Goal: Task Accomplishment & Management: Complete application form

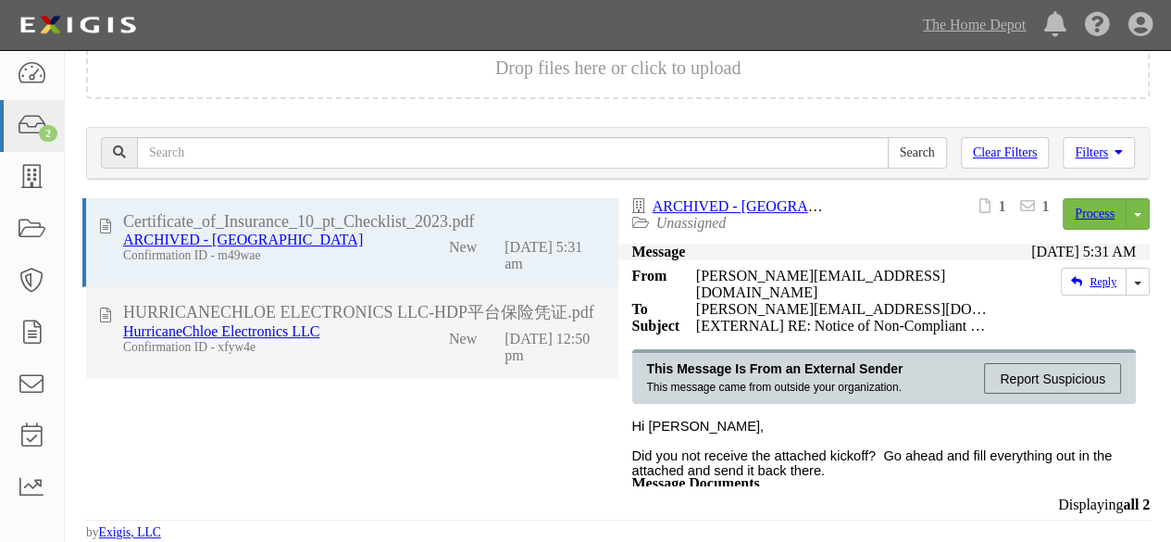
scroll to position [72, 0]
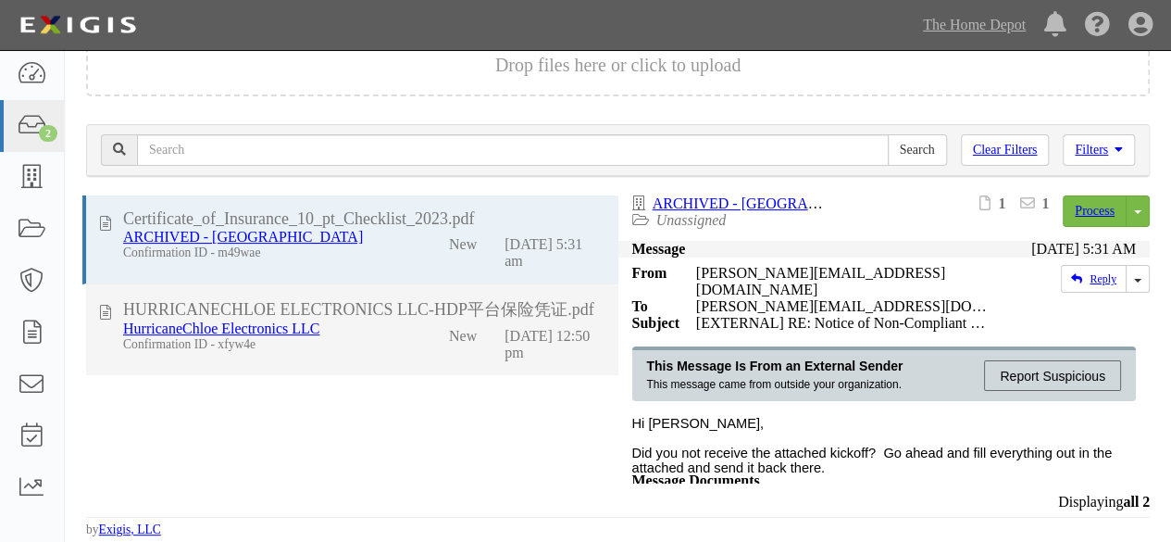
click at [379, 351] on div "HurricaneChloe Electronics LLC Confirmation ID - xfyw4e New [DATE] 12:50 pm" at bounding box center [363, 340] width 509 height 41
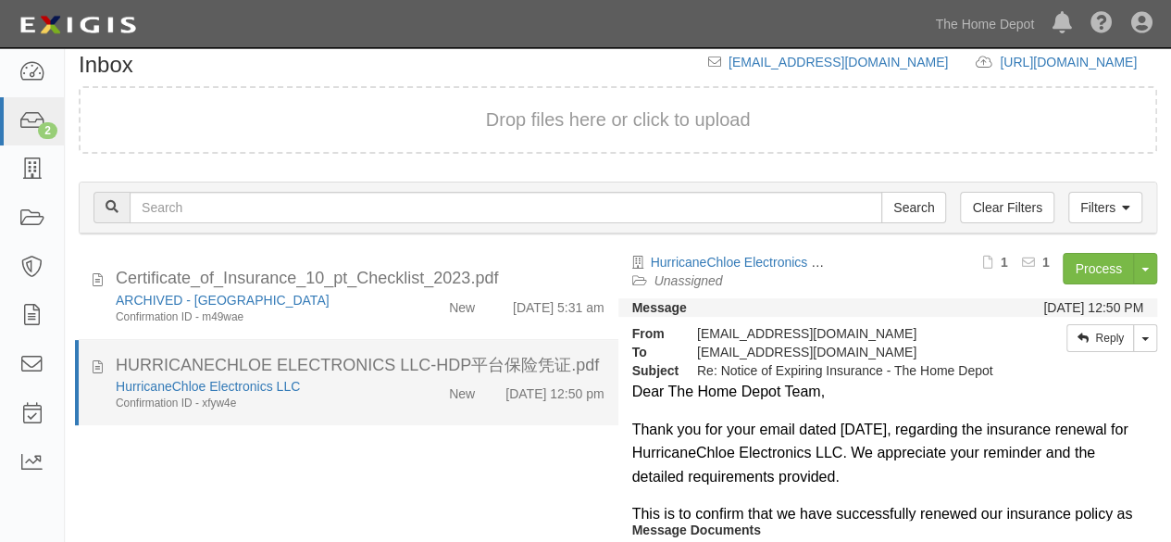
click at [363, 398] on div "HurricaneChloe Electronics LLC Confirmation ID - xfyw4e" at bounding box center [252, 394] width 301 height 34
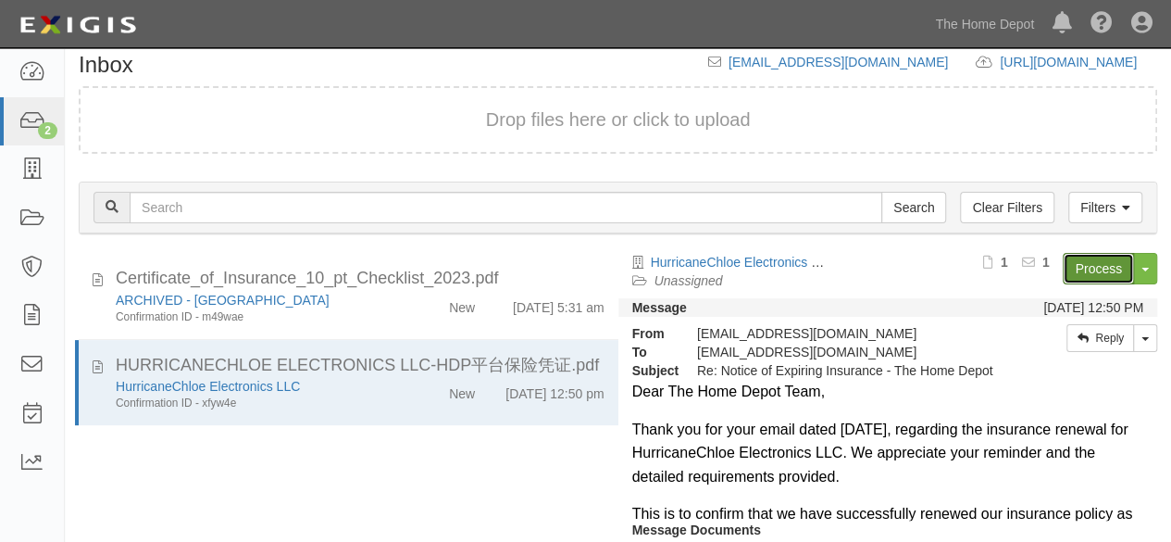
click at [1085, 269] on link "Process" at bounding box center [1098, 268] width 71 height 31
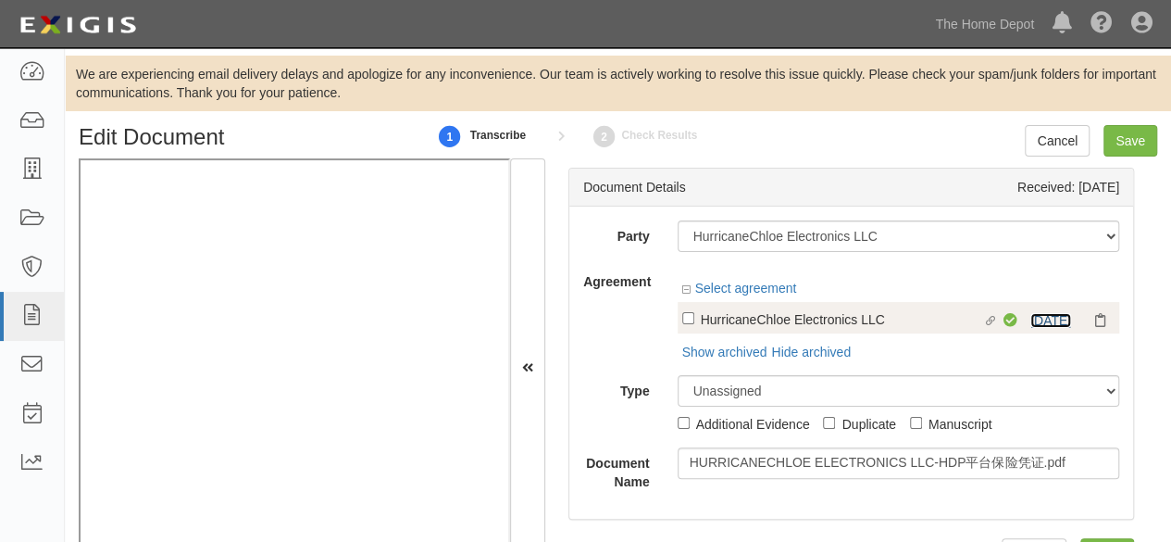
click at [1036, 319] on link "8/26/25" at bounding box center [1050, 320] width 41 height 15
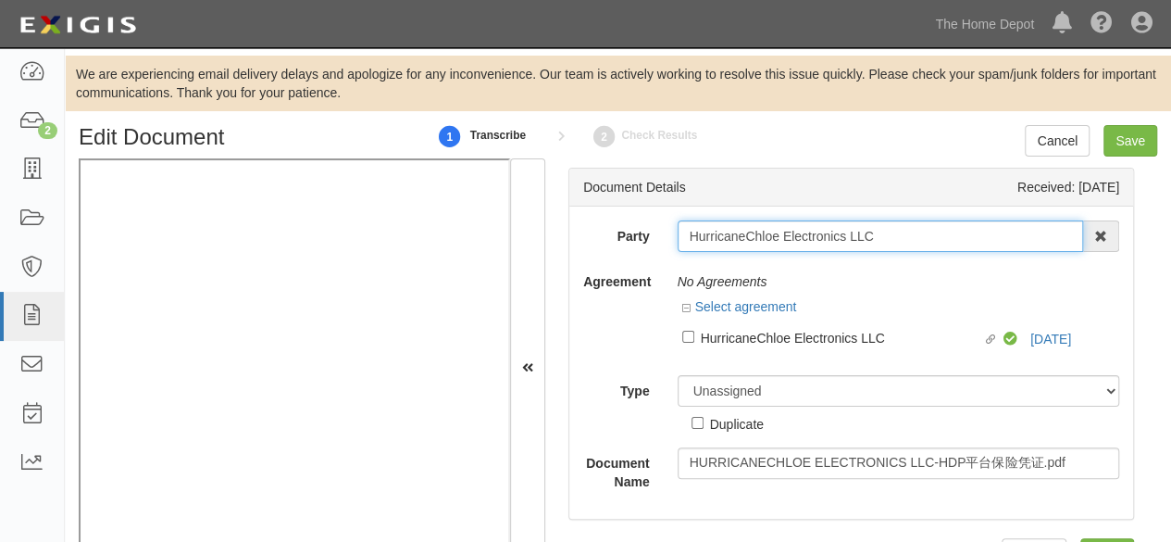
click at [768, 233] on input "HurricaneChloe Electronics LLC" at bounding box center [881, 235] width 406 height 31
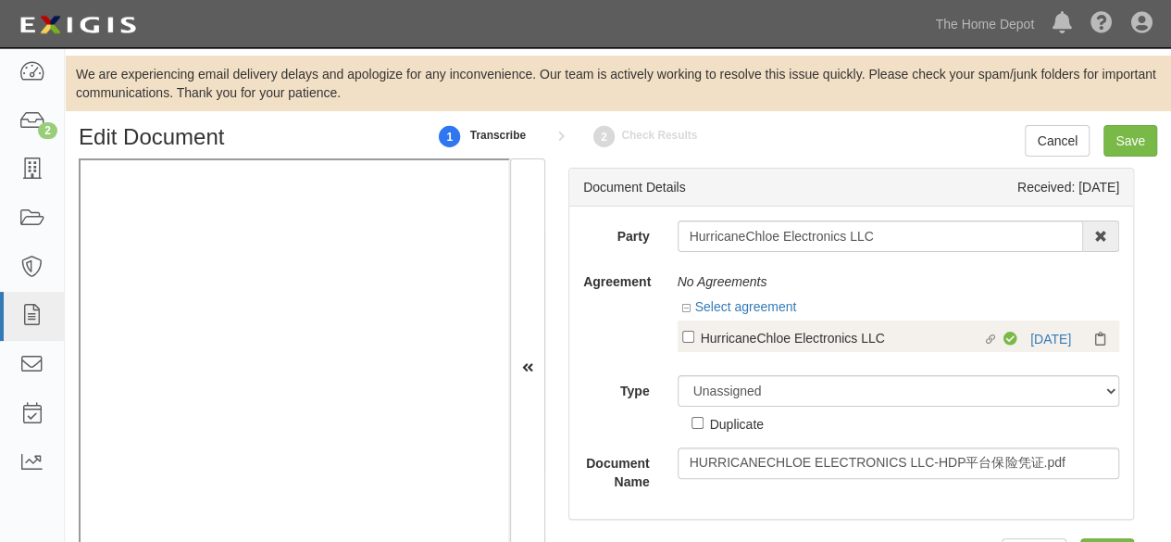
click at [693, 342] on label "Linked agreement HurricaneChloe Electronics LLC Linked agreement" at bounding box center [843, 339] width 322 height 25
click at [693, 342] on input "Linked agreement HurricaneChloe Electronics LLC Linked agreement" at bounding box center [688, 336] width 12 height 12
checkbox input "true"
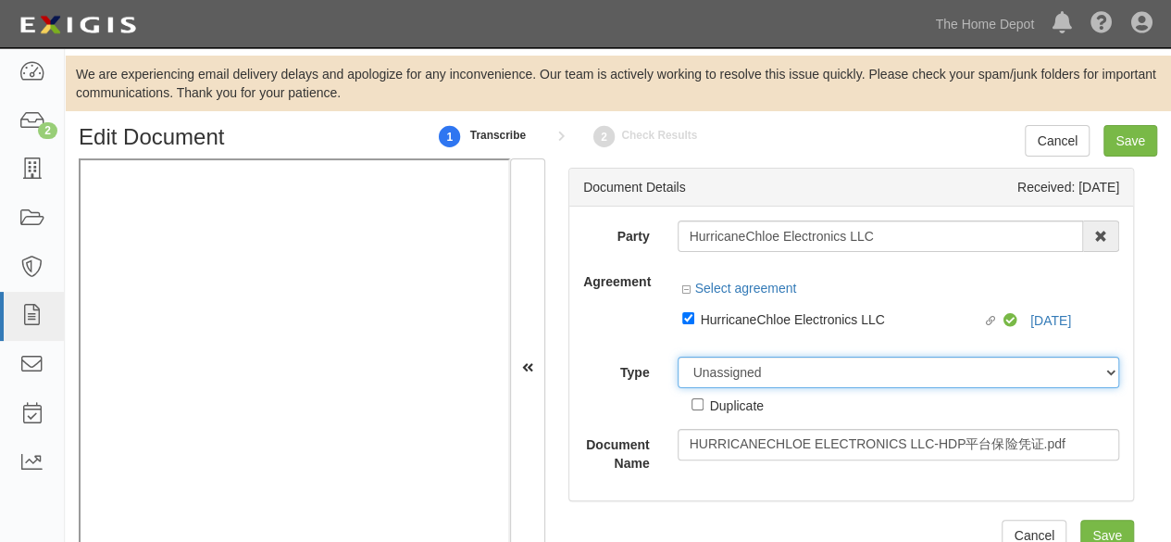
drag, startPoint x: 697, startPoint y: 379, endPoint x: 699, endPoint y: 368, distance: 11.3
click at [699, 368] on div "Party HurricaneChloe Electronics LLC 1000576868 Ontario Inc. 10 STRAWBERRY STRE…" at bounding box center [851, 346] width 536 height 252
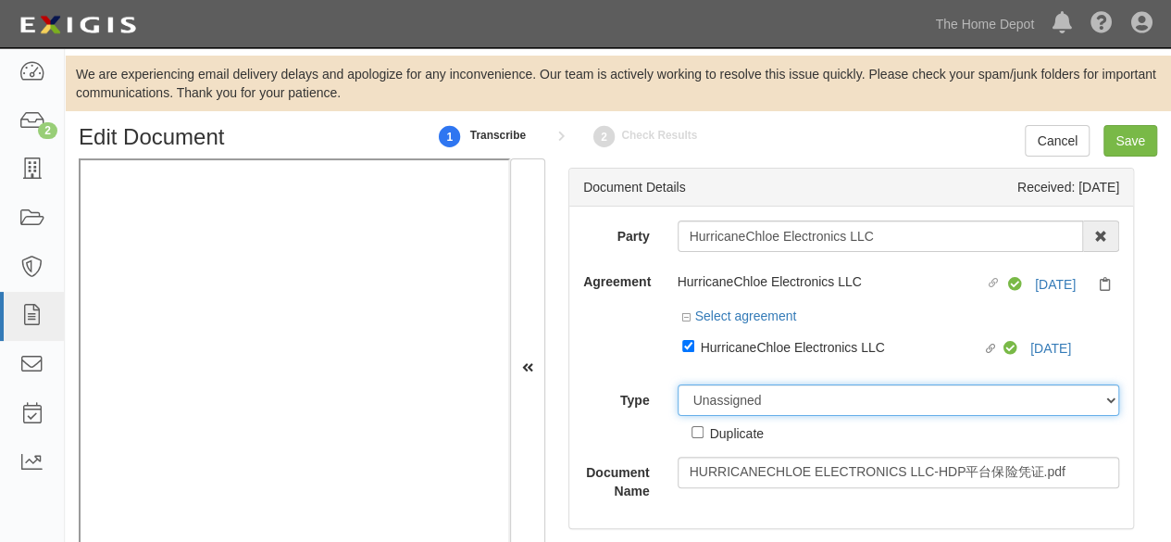
select select "CertificateDetail"
click at [678, 384] on select "Unassigned Binder Cancellation Notice Certificate Contract Endorsement Insuranc…" at bounding box center [899, 399] width 442 height 31
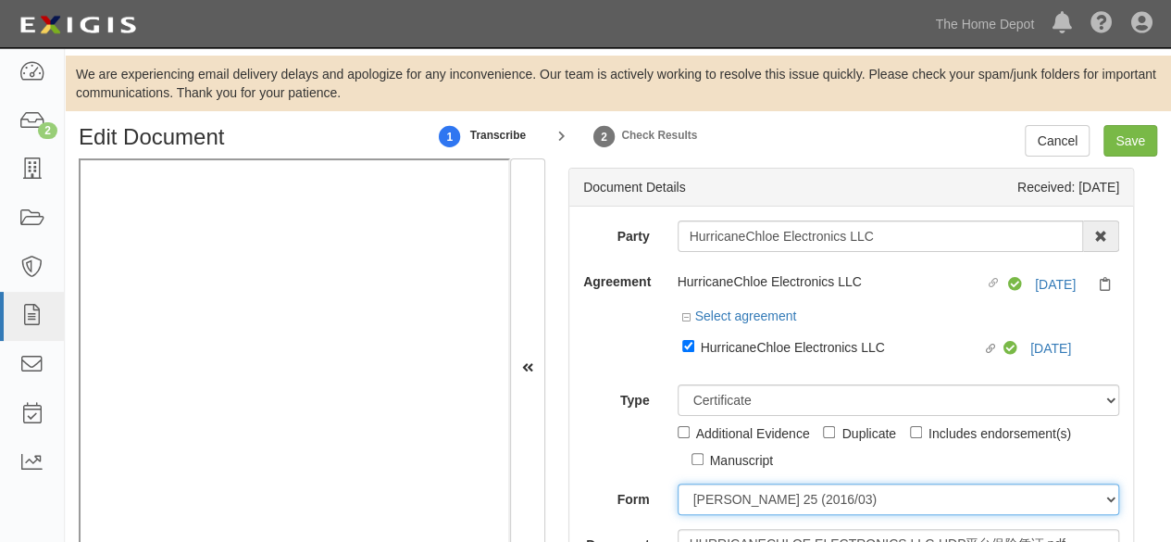
click at [718, 497] on select "ACORD 25 (2016/03) ACORD 101 ACORD 855 NY (2014/05) General" at bounding box center [899, 498] width 442 height 31
select select "GeneralFormDetail"
click at [678, 483] on select "ACORD 25 (2016/03) ACORD 101 ACORD 855 NY (2014/05) General" at bounding box center [899, 498] width 442 height 31
click at [712, 505] on select "ACORD 25 (2016/03) ACORD 101 ACORD 855 NY (2014/05) General" at bounding box center [899, 498] width 442 height 31
click at [678, 483] on select "ACORD 25 (2016/03) ACORD 101 ACORD 855 NY (2014/05) General" at bounding box center [899, 498] width 442 height 31
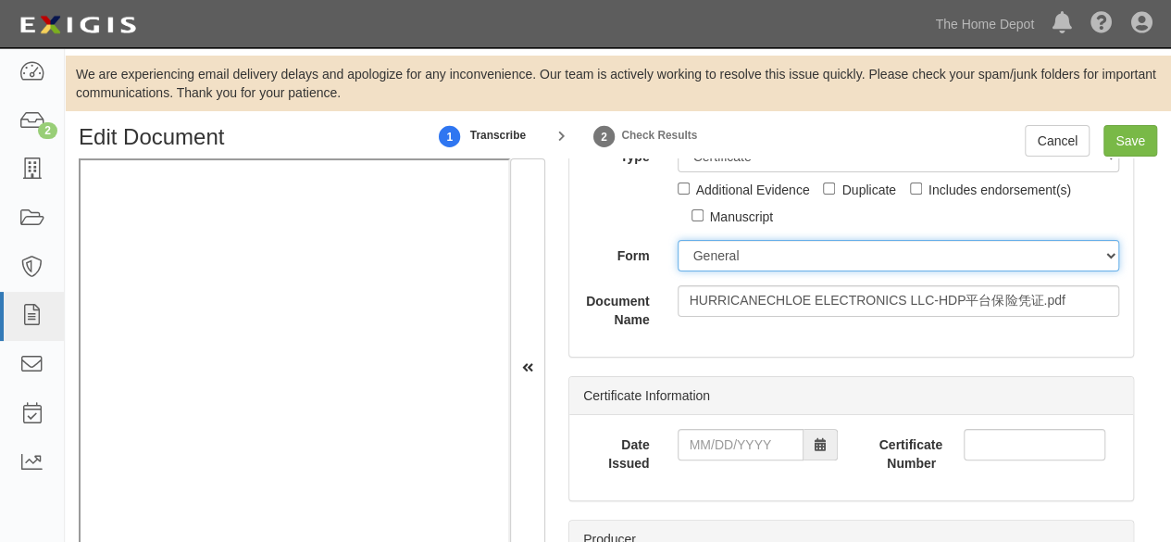
scroll to position [370, 0]
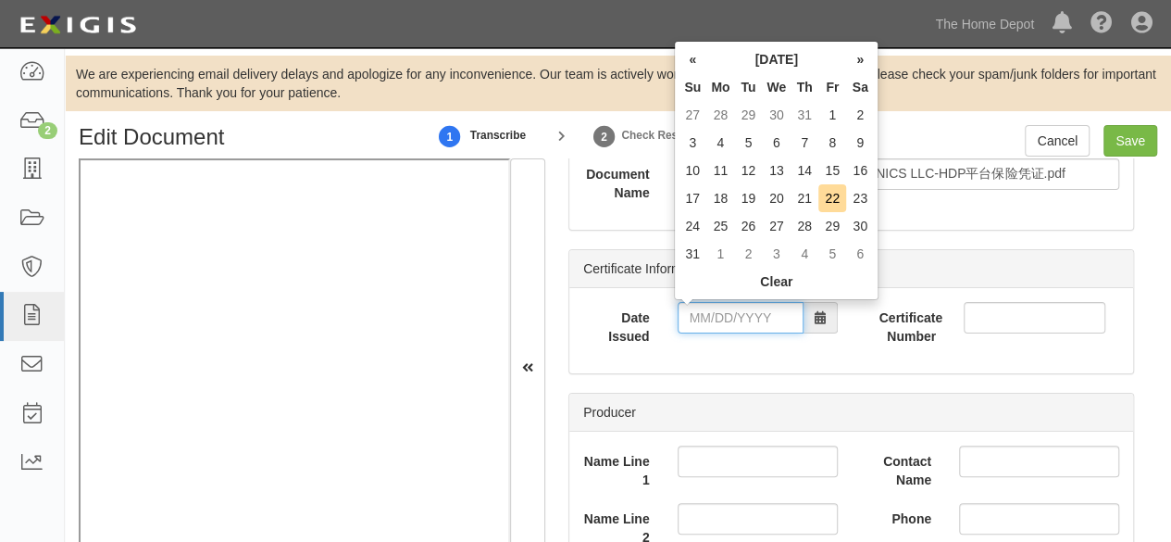
click at [742, 321] on input "Date Issued" at bounding box center [741, 317] width 126 height 31
type input "08/22/2025"
click at [833, 196] on td "22" at bounding box center [832, 198] width 28 height 28
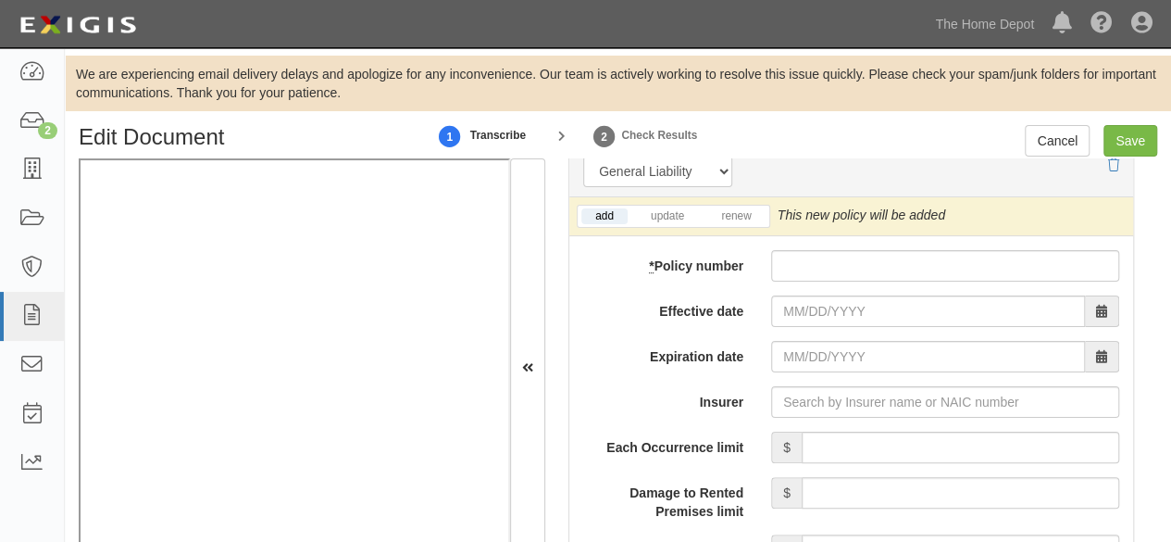
scroll to position [1574, 0]
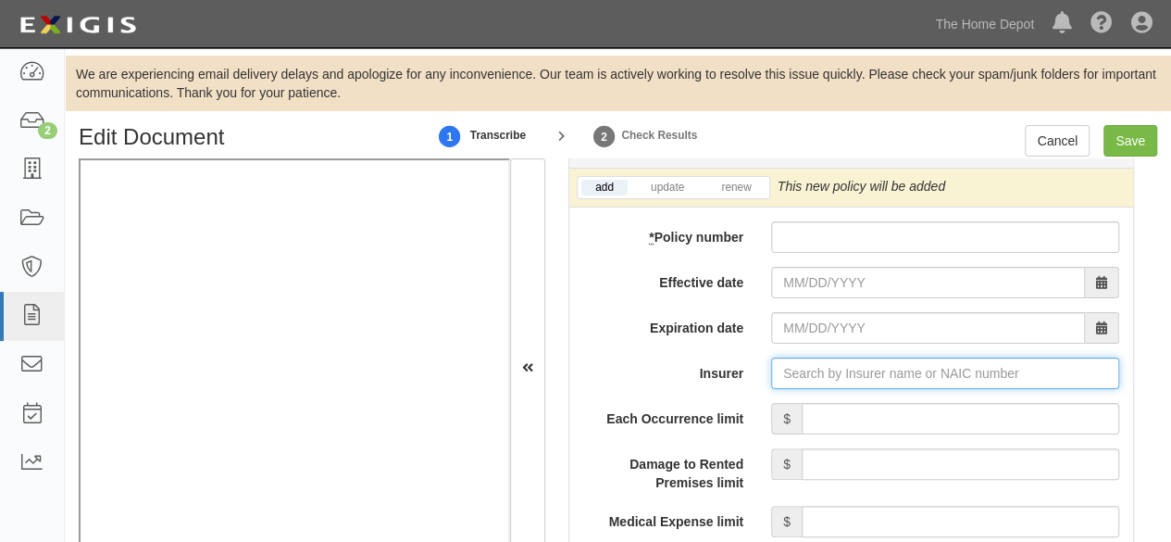
drag, startPoint x: 797, startPoint y: 372, endPoint x: 790, endPoint y: 356, distance: 17.4
click at [798, 370] on input "Insurer" at bounding box center [945, 372] width 348 height 31
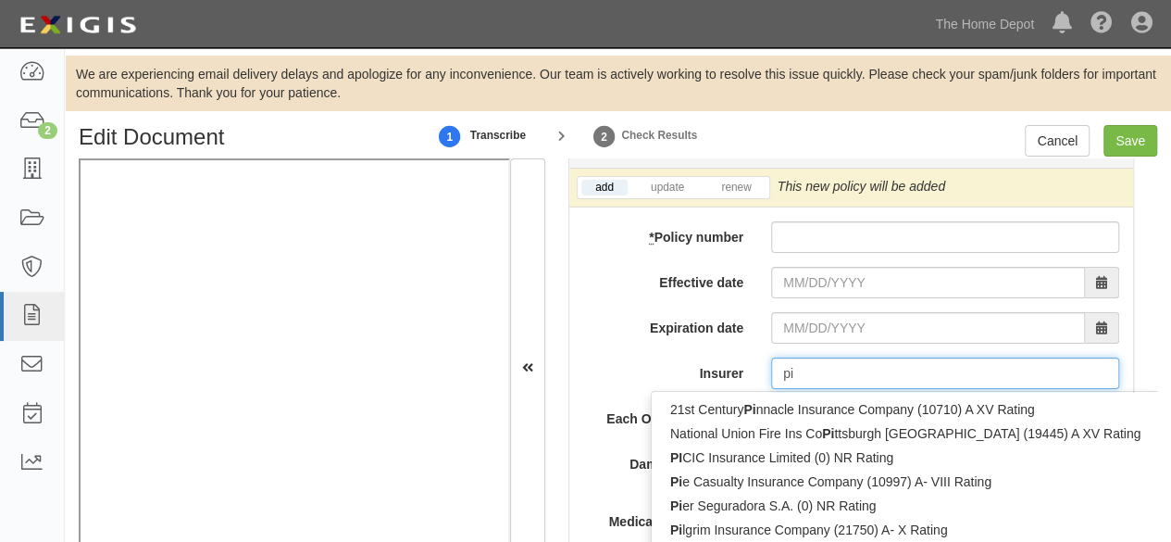
type input "pin"
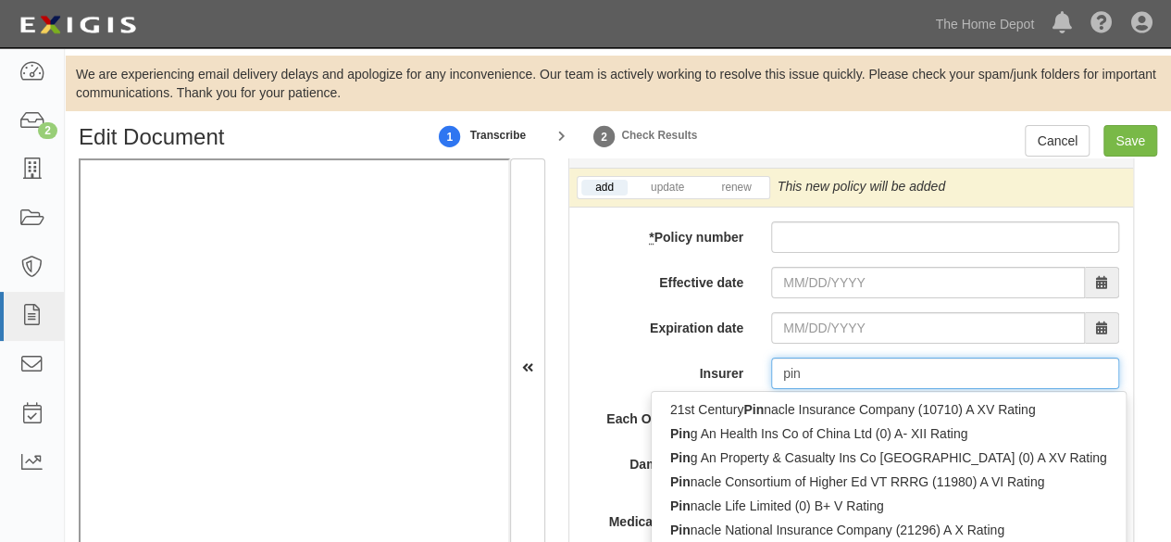
type input "ping An Health Ins Co of China Ltd (0) A- XII Rating"
type input "ping"
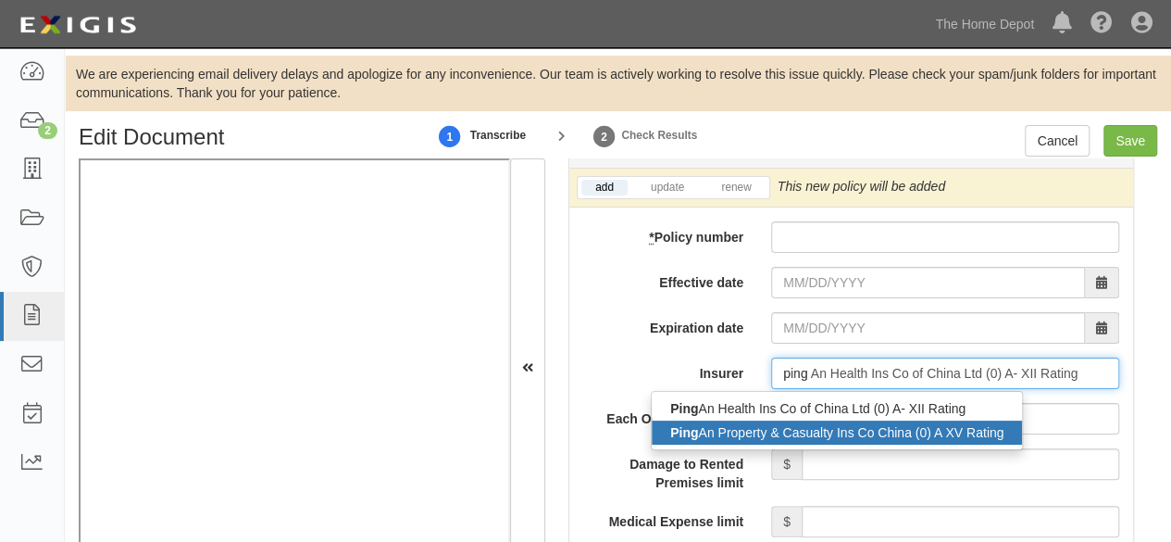
click at [735, 438] on div "Ping An Property & Casualty Ins Co China (0) A XV Rating" at bounding box center [837, 432] width 370 height 24
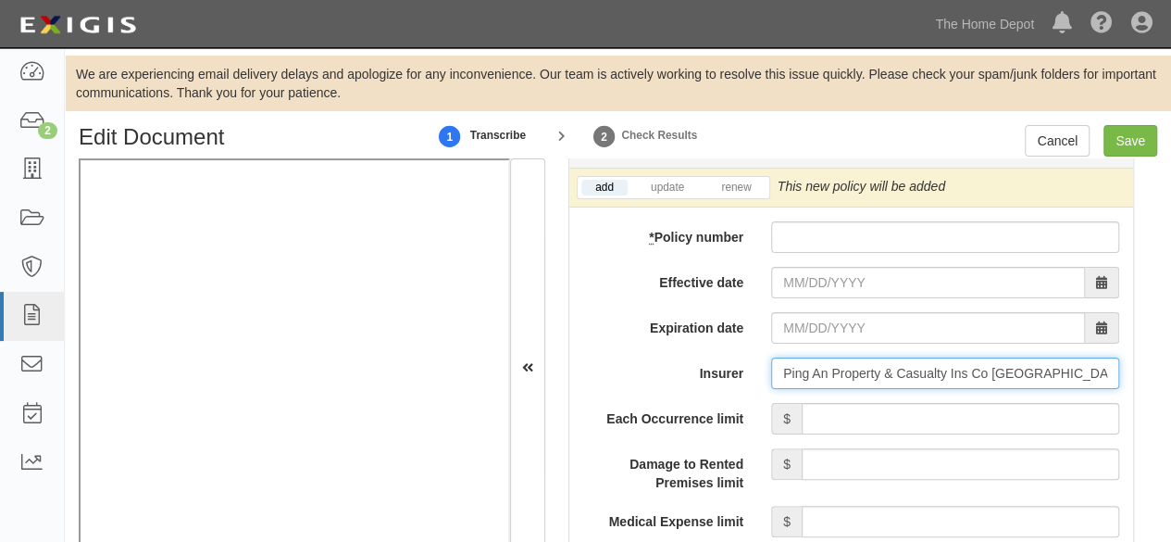
type input "Ping An Property & Casualty Ins Co China (0) A XV Rating"
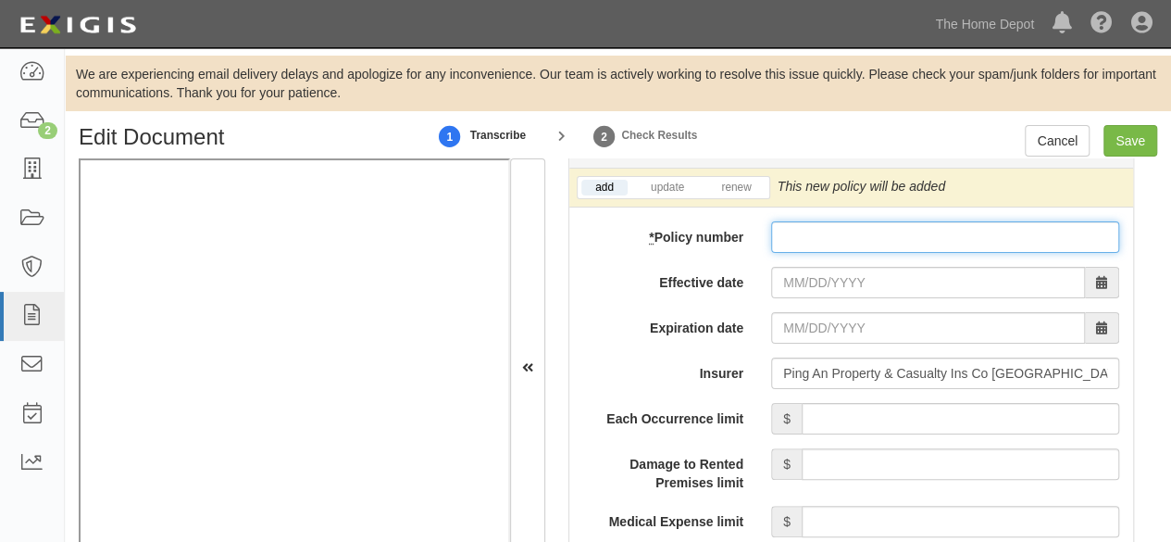
click at [822, 234] on input "* Policy number" at bounding box center [945, 236] width 348 height 31
paste input "1058000680006"
click at [886, 237] on input "1058000680006" at bounding box center [945, 236] width 348 height 31
paste input "3686716"
type input "10580006800063686716"
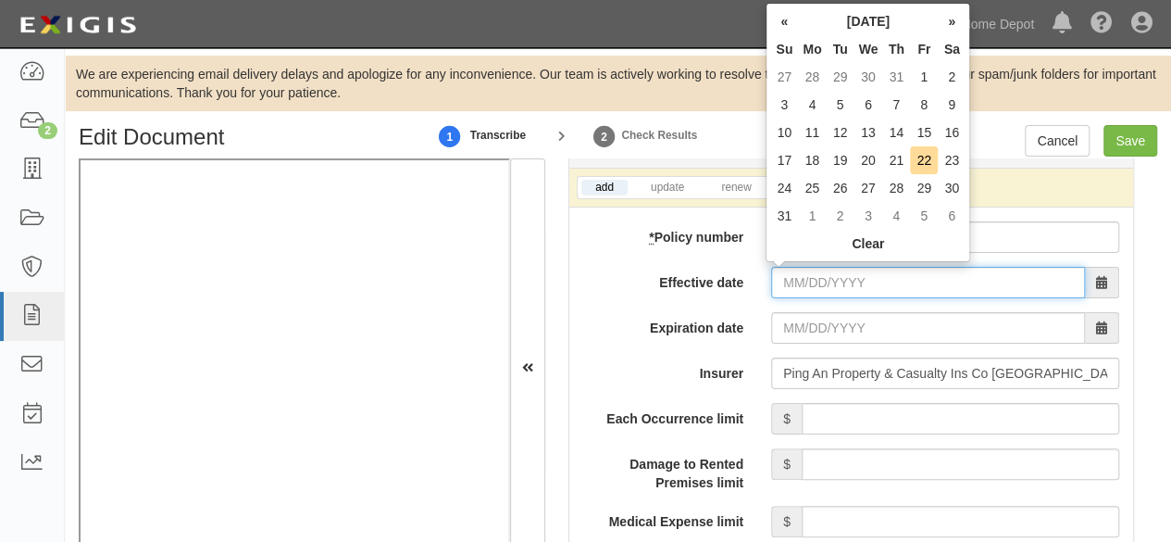
click at [813, 289] on input "Effective date" at bounding box center [928, 282] width 314 height 31
click at [814, 277] on input "Effective date" at bounding box center [928, 282] width 314 height 31
click at [873, 186] on td "27" at bounding box center [868, 188] width 29 height 28
type input "08/27/2025"
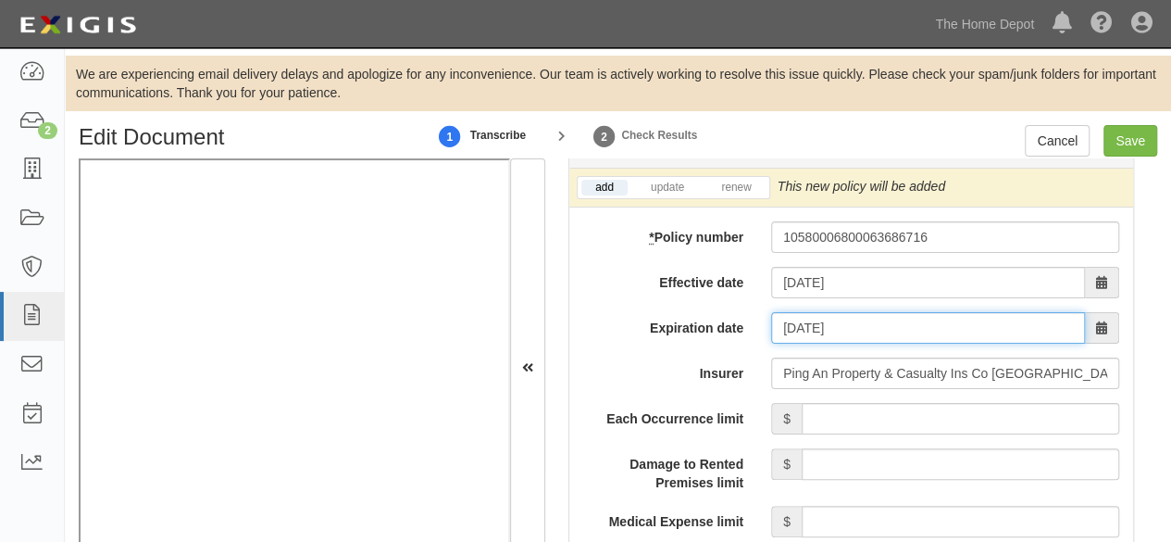
click at [816, 324] on input "08/27/2026" at bounding box center [928, 327] width 314 height 31
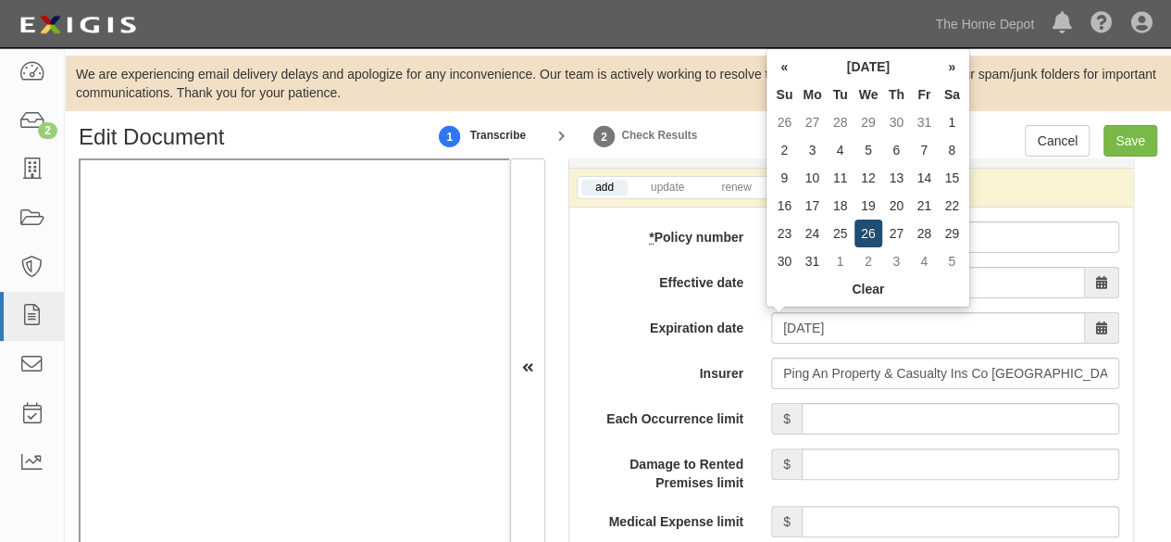
click at [868, 240] on td "26" at bounding box center [868, 233] width 29 height 28
type input "08/26/2026"
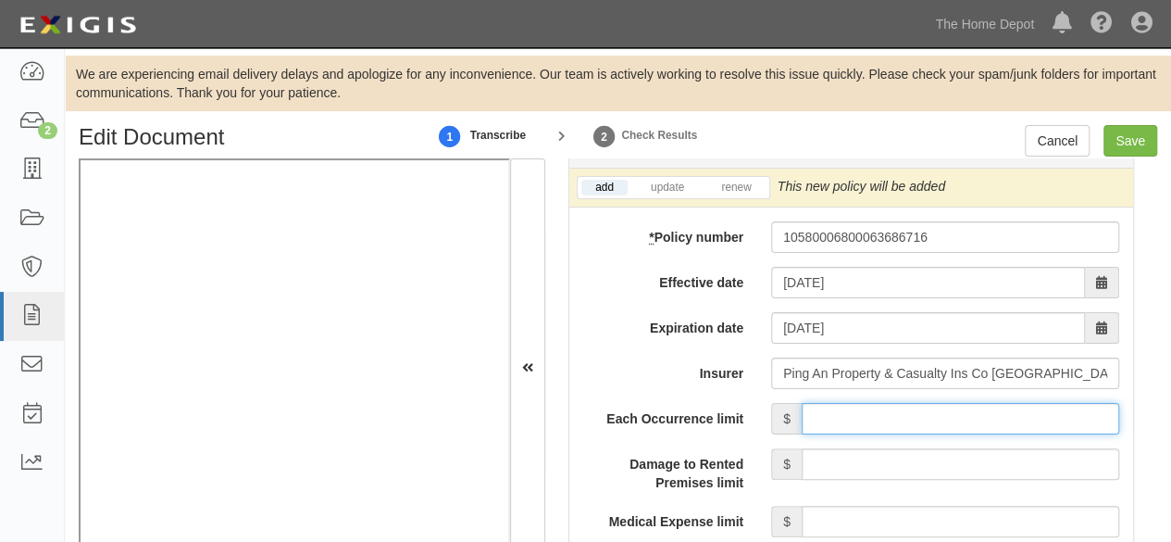
drag, startPoint x: 862, startPoint y: 421, endPoint x: 870, endPoint y: 403, distance: 20.3
click at [866, 414] on input "Each Occurrence limit" at bounding box center [961, 418] width 318 height 31
type input "8,000,000"
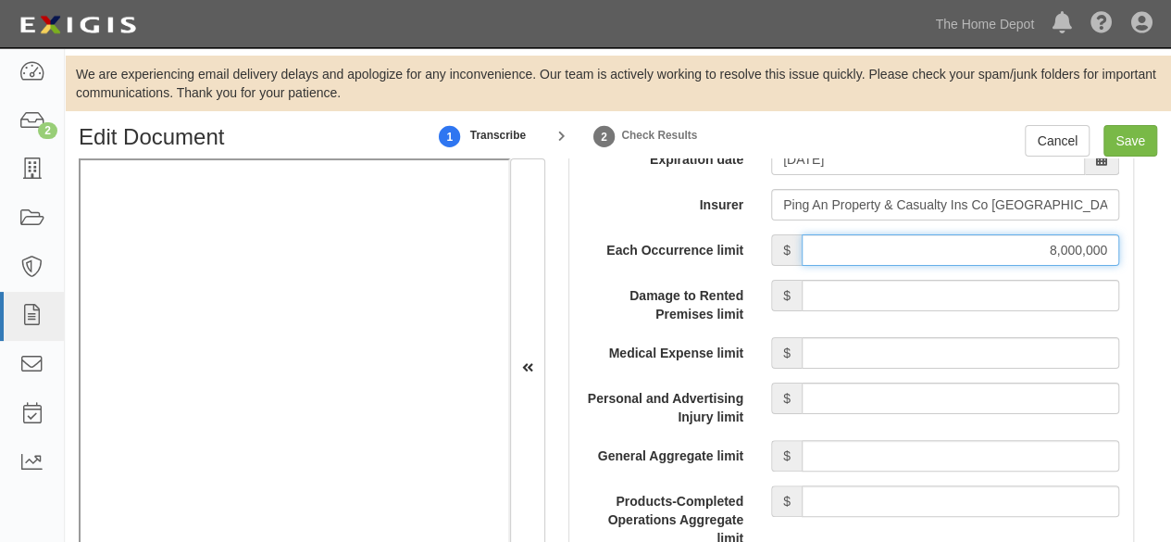
scroll to position [1759, 0]
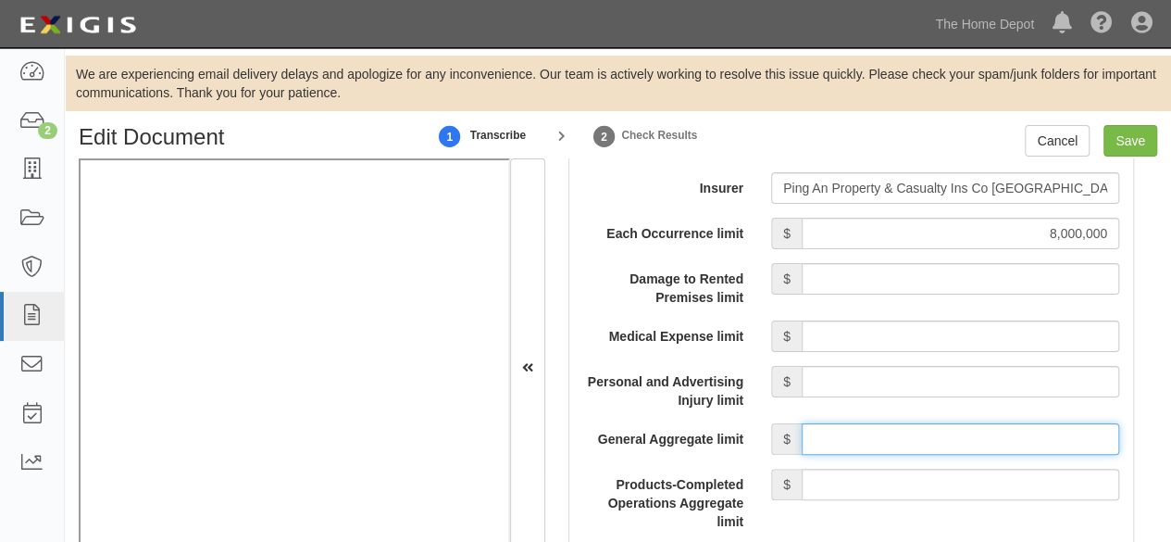
drag, startPoint x: 898, startPoint y: 440, endPoint x: 904, endPoint y: 419, distance: 21.4
click at [904, 424] on input "General Aggregate limit" at bounding box center [961, 438] width 318 height 31
type input "8,000,000"
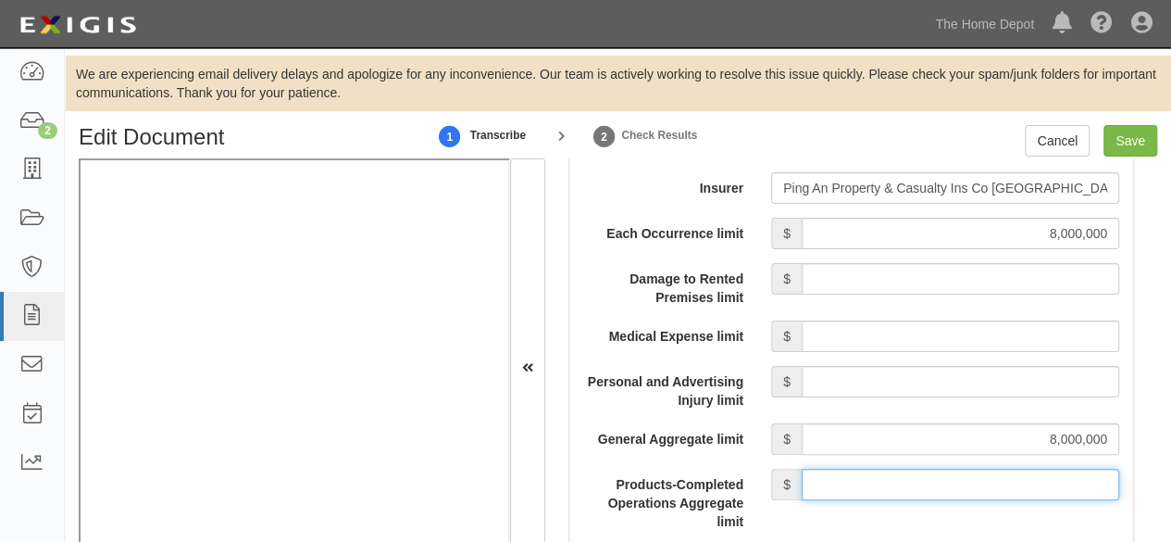
drag, startPoint x: 891, startPoint y: 474, endPoint x: 894, endPoint y: 460, distance: 14.4
type input "8,000,000"
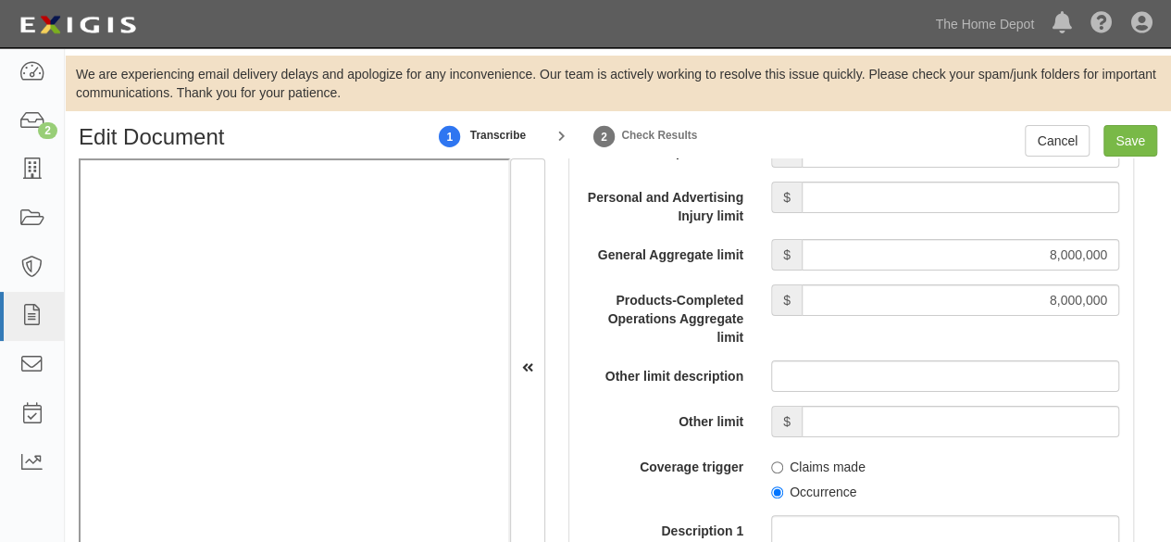
scroll to position [1944, 0]
drag, startPoint x: 770, startPoint y: 486, endPoint x: 783, endPoint y: 470, distance: 20.4
click at [774, 481] on label "Occurrence" at bounding box center [813, 490] width 85 height 19
click at [774, 485] on input "Occurrence" at bounding box center [777, 491] width 12 height 12
radio input "true"
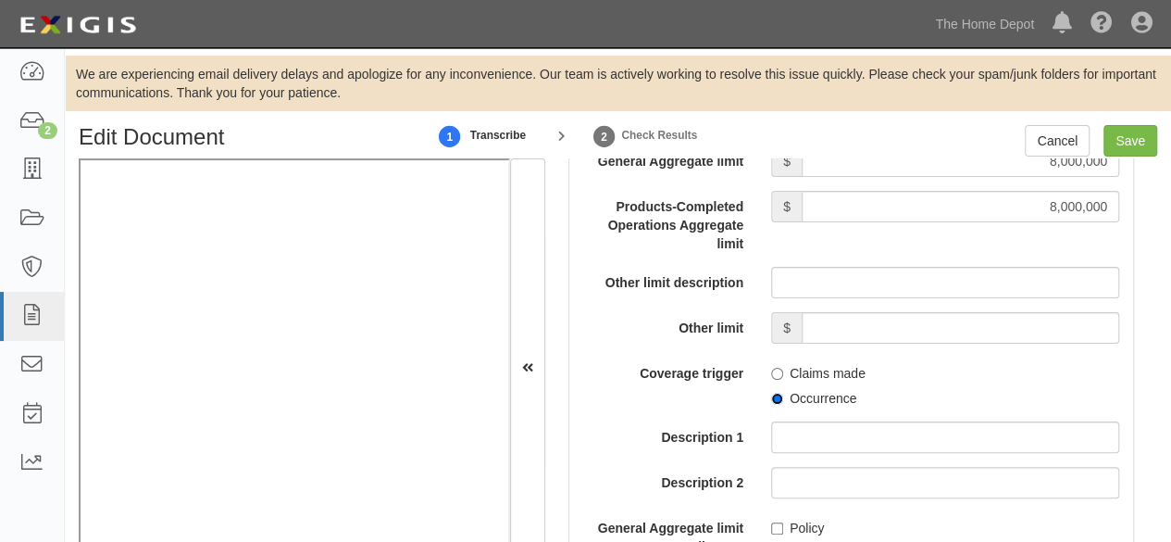
scroll to position [2129, 0]
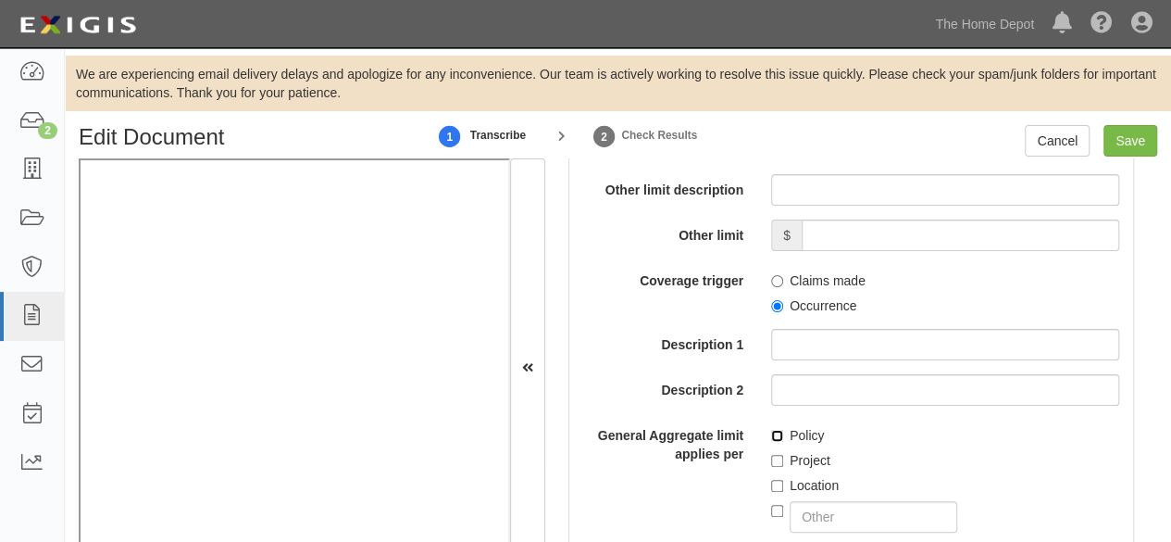
click at [771, 430] on input "Policy" at bounding box center [777, 436] width 12 height 12
checkbox input "true"
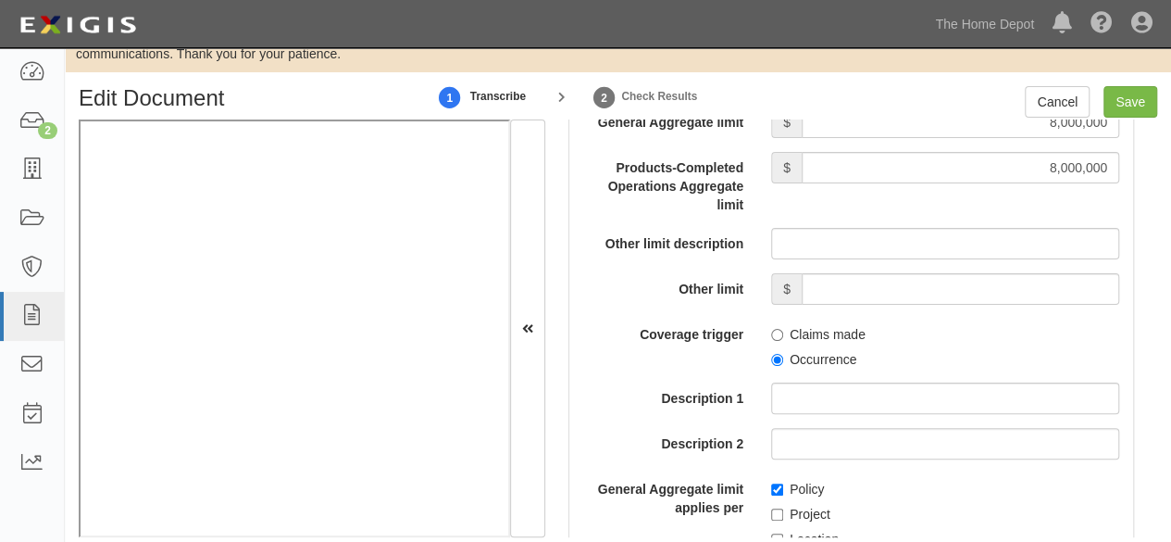
scroll to position [60, 0]
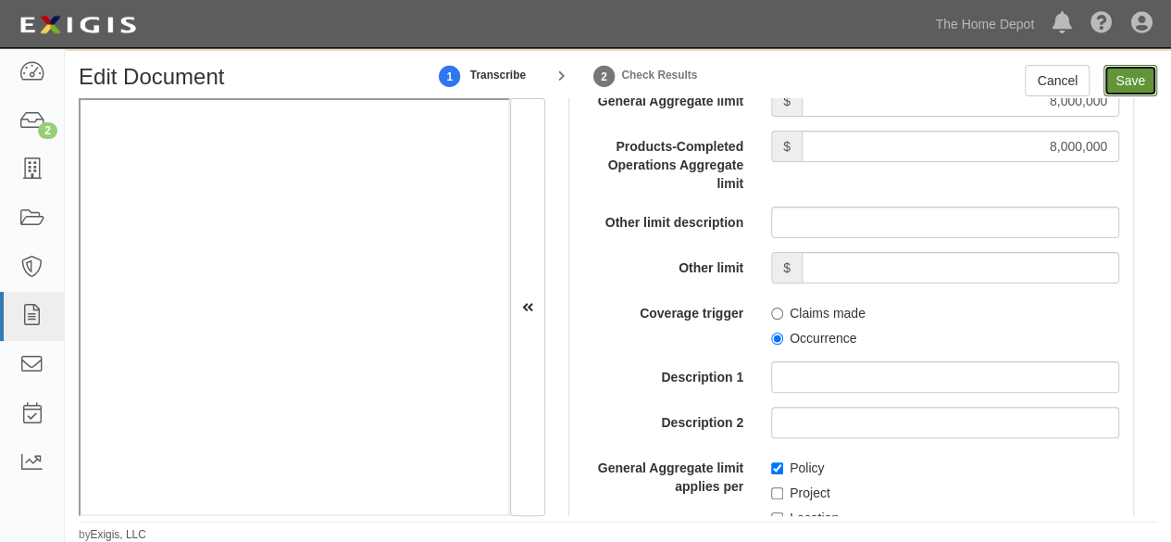
click at [1131, 82] on input "Save" at bounding box center [1130, 80] width 54 height 31
type input "8000000"
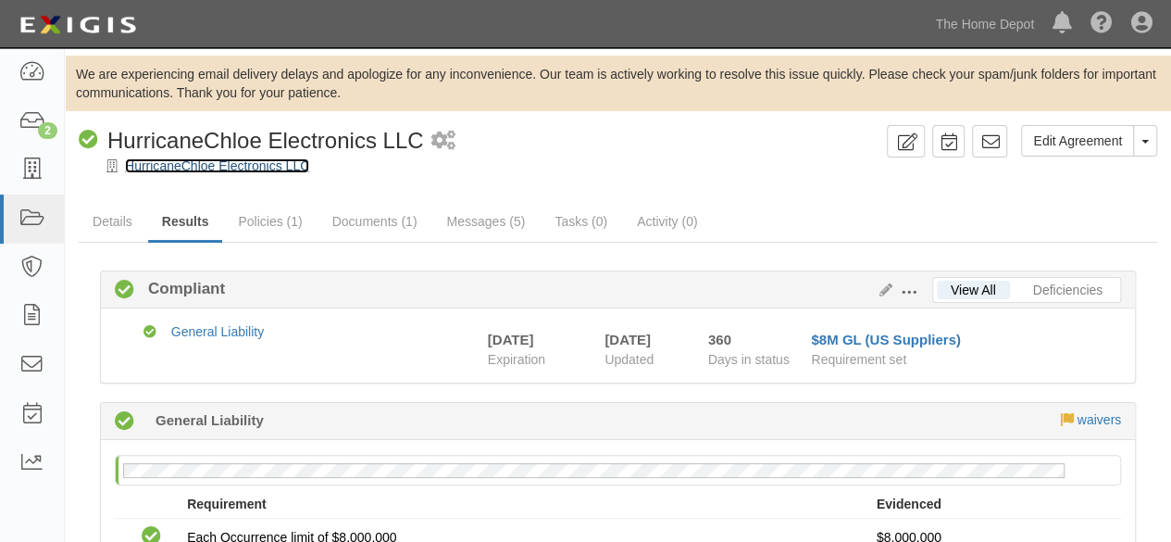
click at [193, 164] on link "HurricaneChloe Electronics LLC" at bounding box center [217, 165] width 184 height 15
click at [231, 164] on link "HurricaneChloe Electronics LLC" at bounding box center [217, 165] width 184 height 15
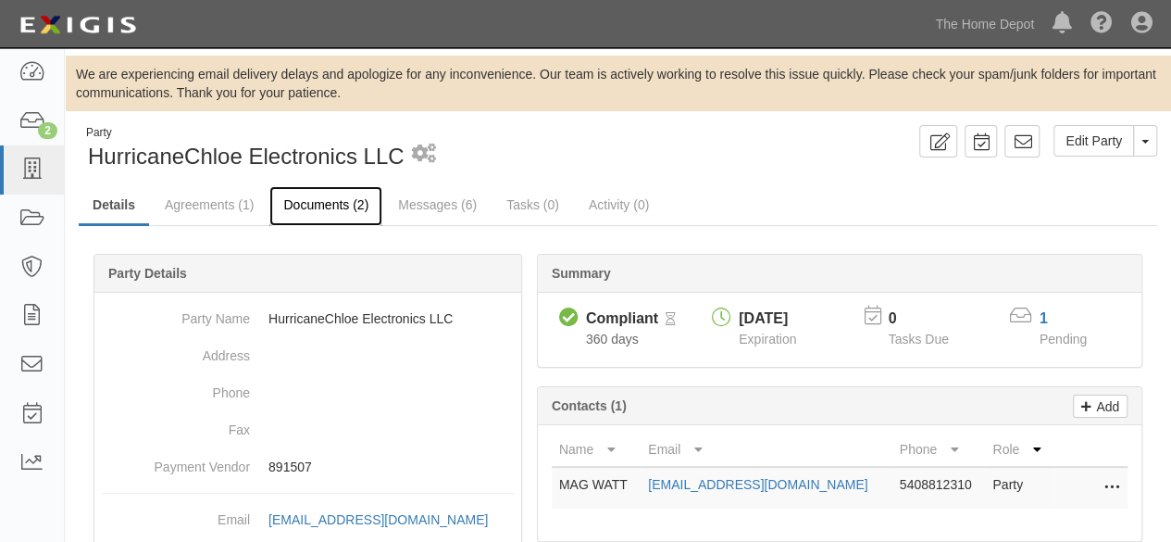
click at [328, 203] on link "Documents (2)" at bounding box center [325, 206] width 113 height 40
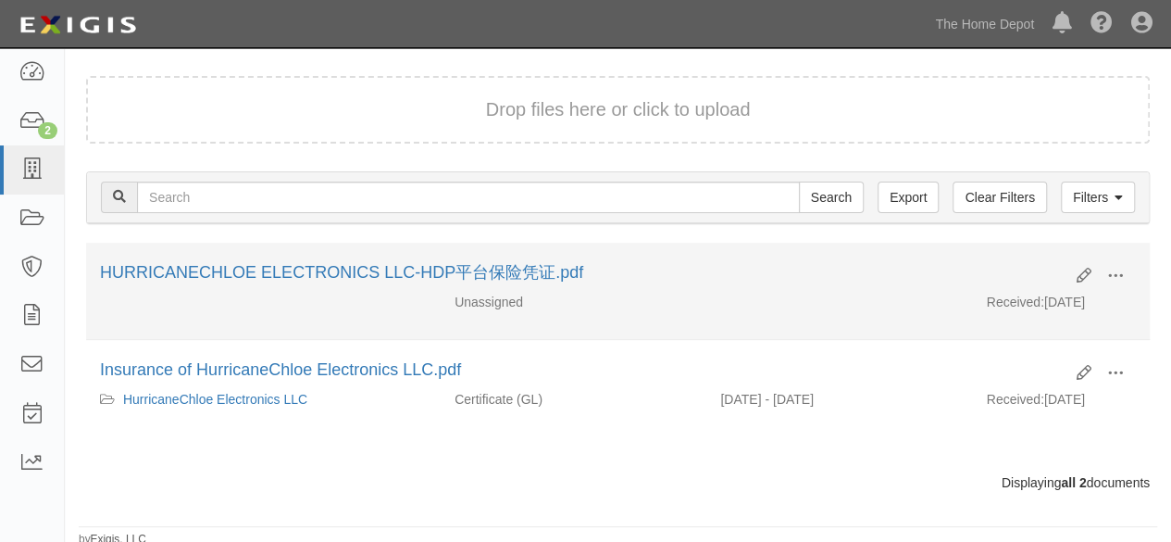
scroll to position [180, 0]
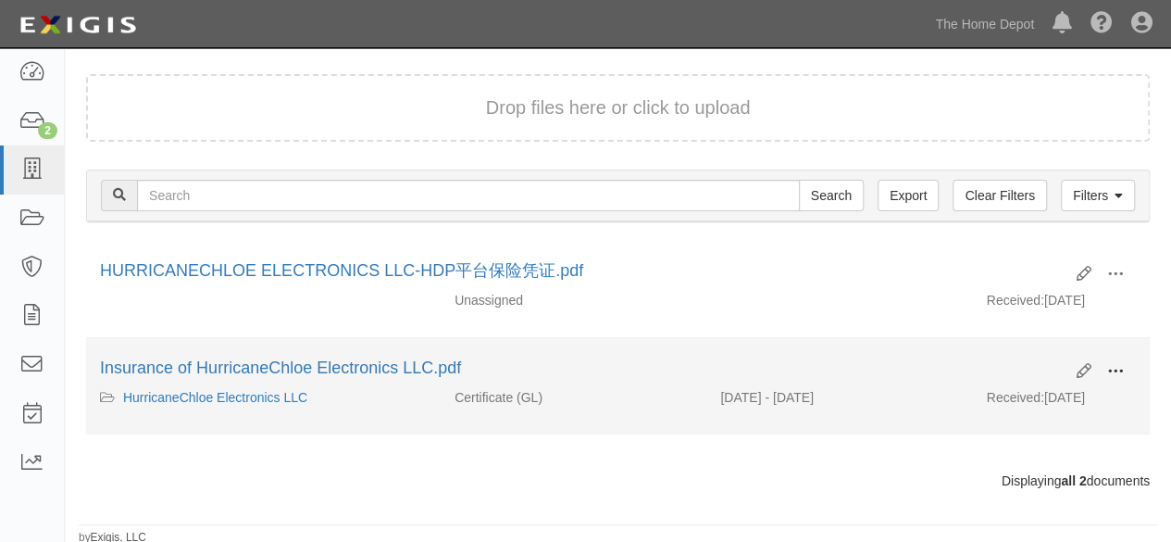
click at [1108, 369] on span at bounding box center [1115, 371] width 17 height 17
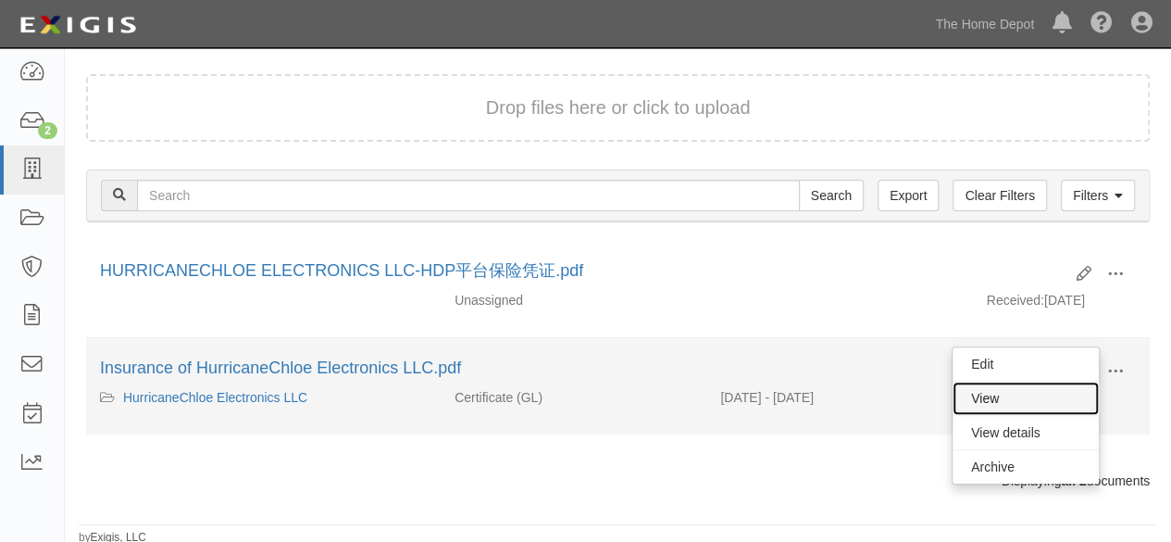
click at [1000, 400] on link "View" at bounding box center [1026, 397] width 146 height 33
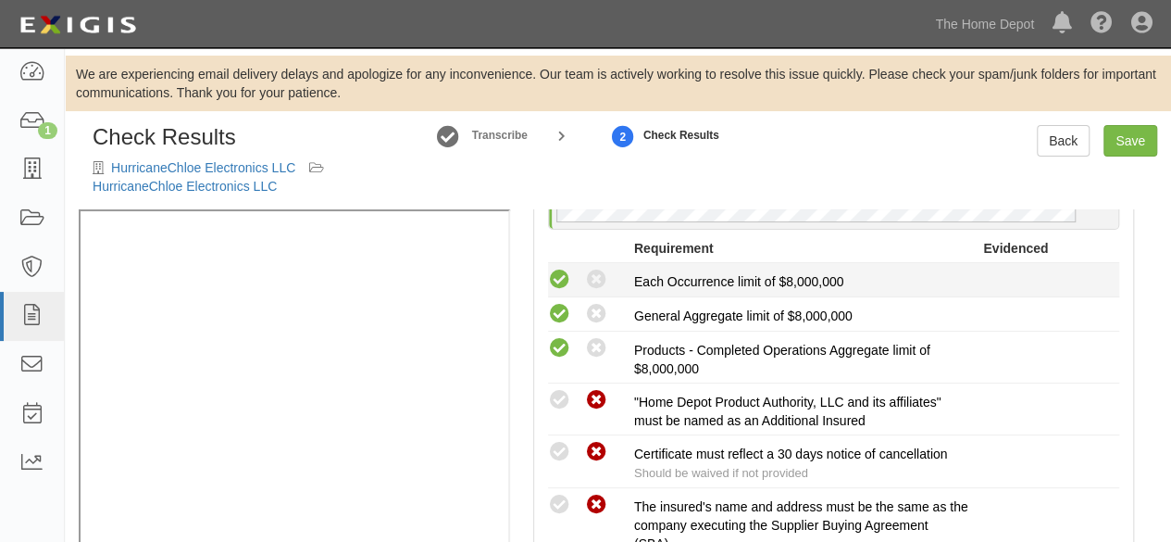
scroll to position [463, 0]
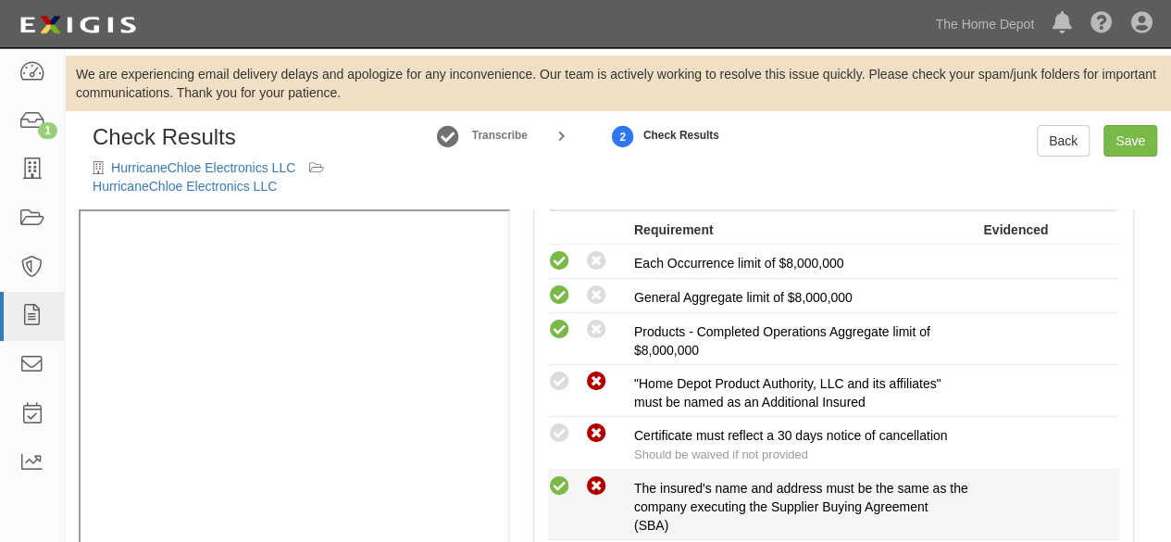
click at [563, 481] on icon at bounding box center [559, 486] width 23 height 23
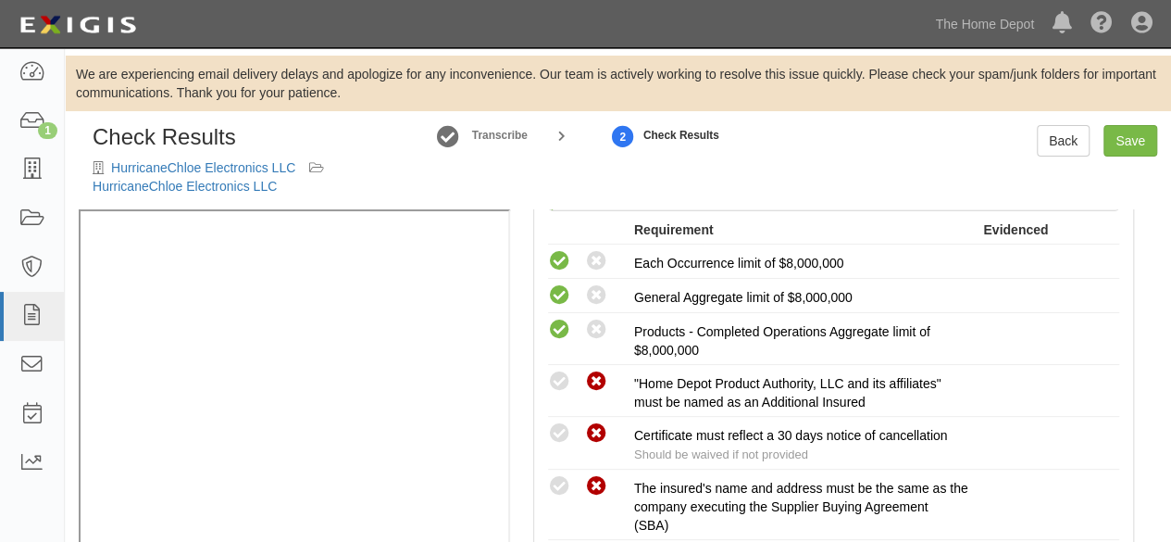
radio input "true"
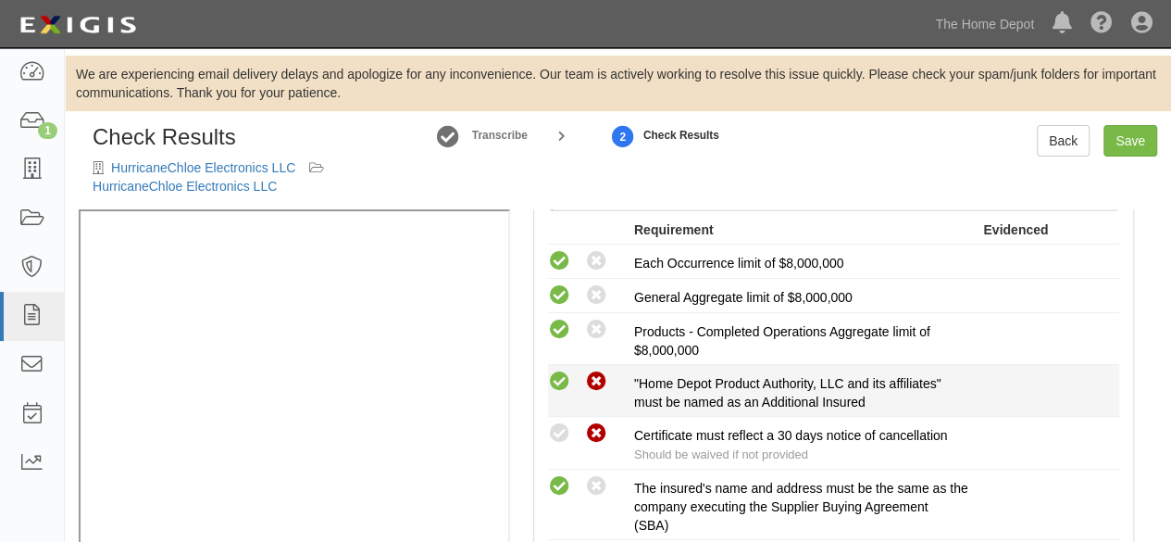
click at [559, 373] on icon at bounding box center [559, 381] width 23 height 23
radio input "true"
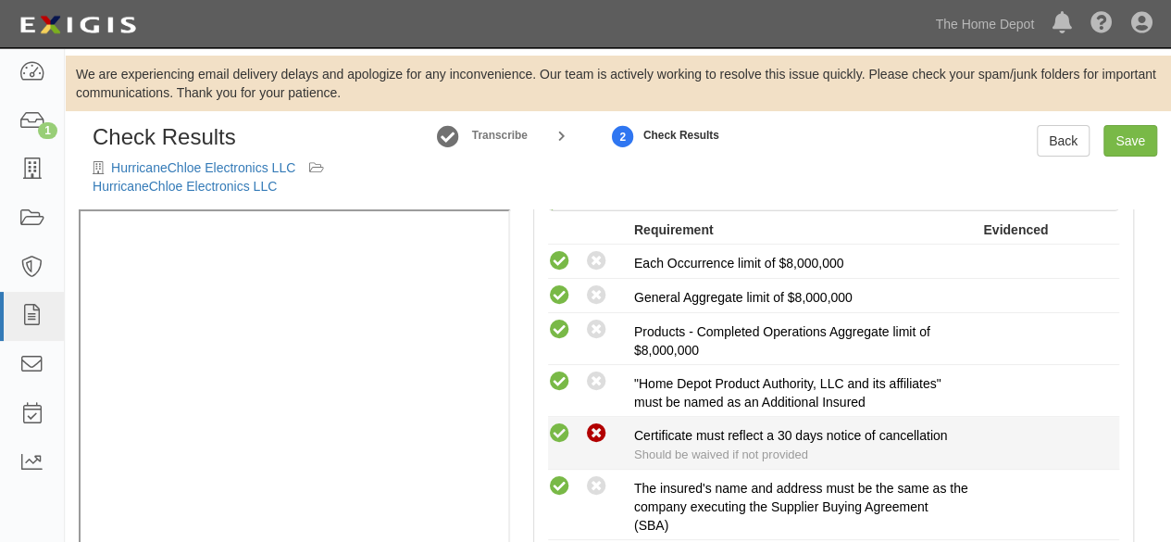
click at [559, 433] on icon at bounding box center [559, 433] width 23 height 23
radio input "true"
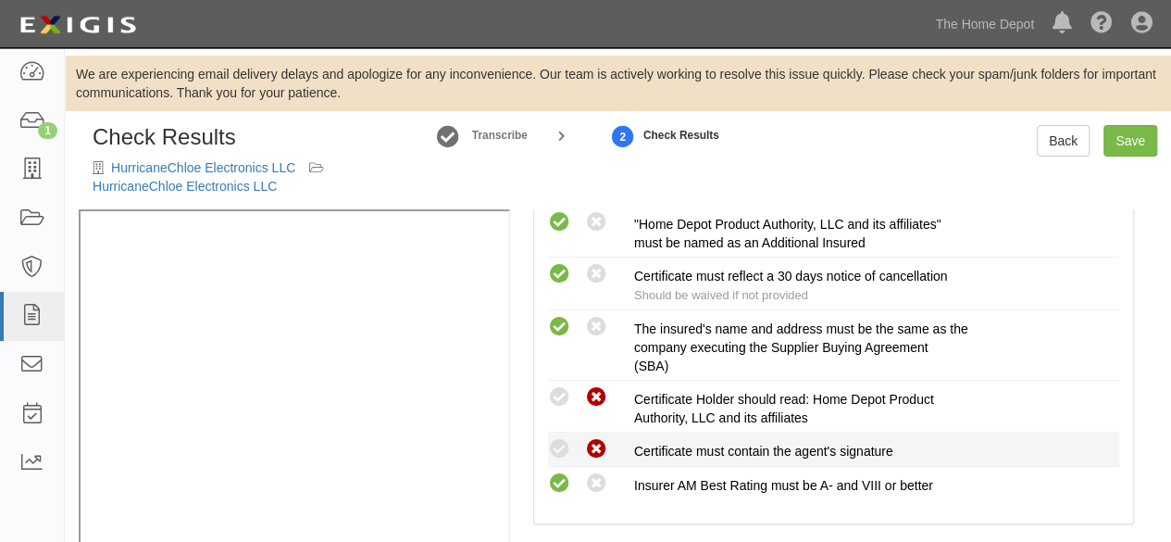
scroll to position [648, 0]
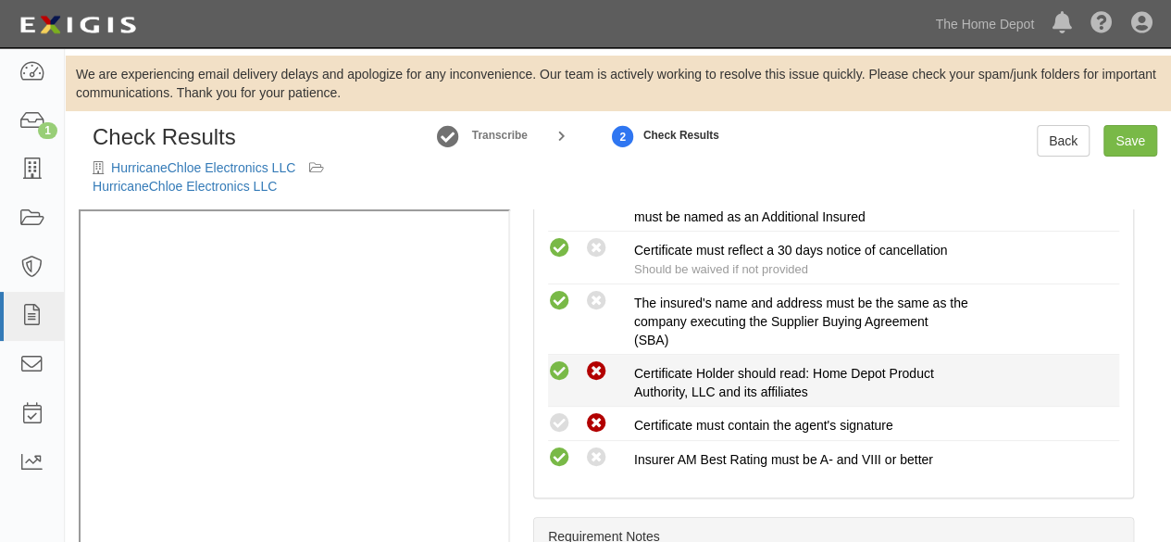
click at [565, 371] on icon at bounding box center [559, 371] width 23 height 23
radio input "true"
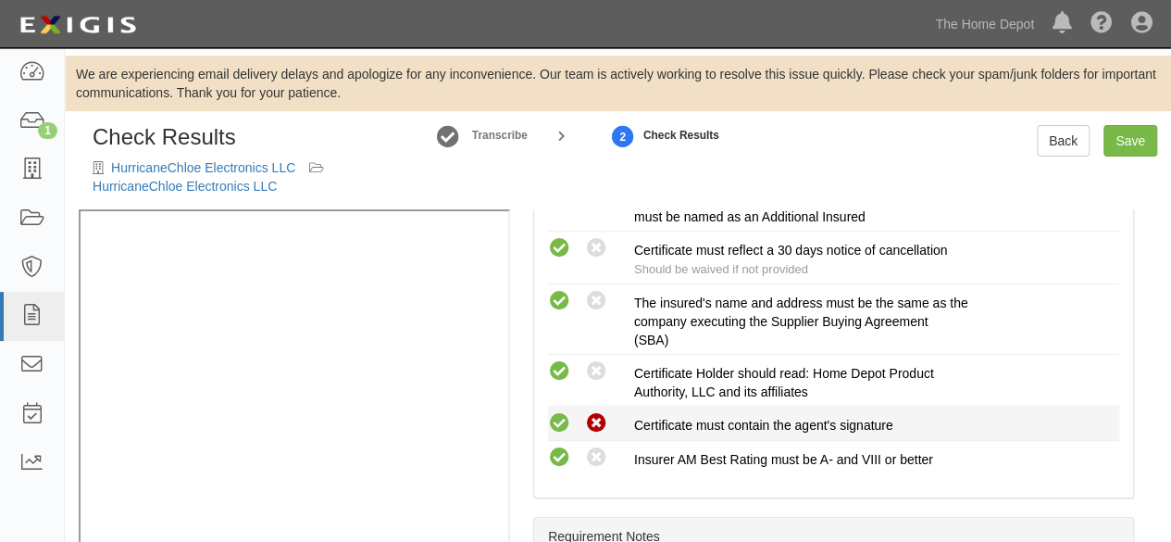
click at [557, 415] on icon at bounding box center [559, 423] width 23 height 23
radio input "true"
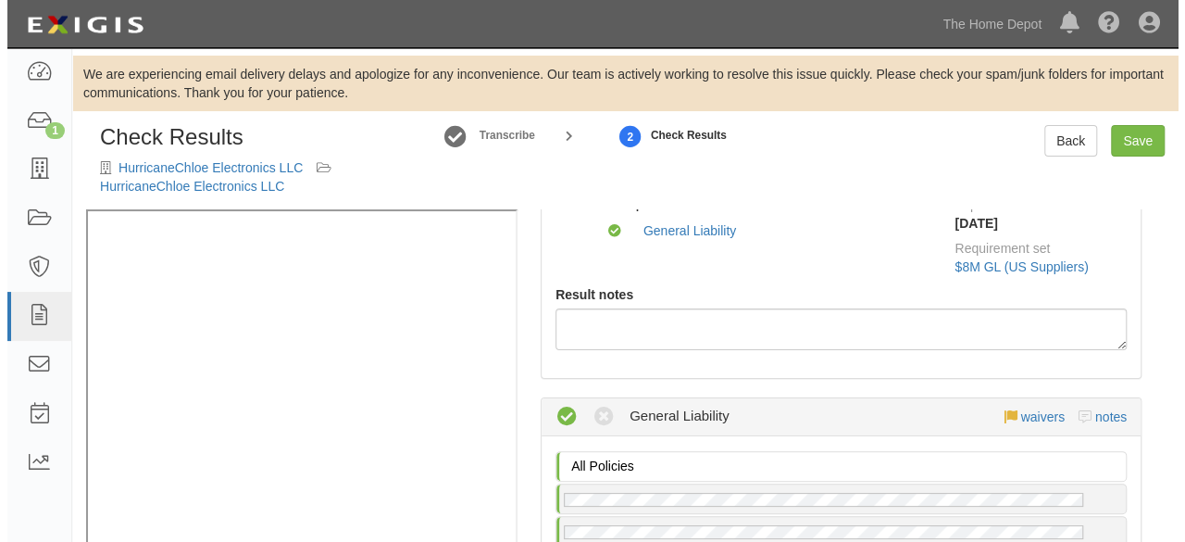
scroll to position [0, 0]
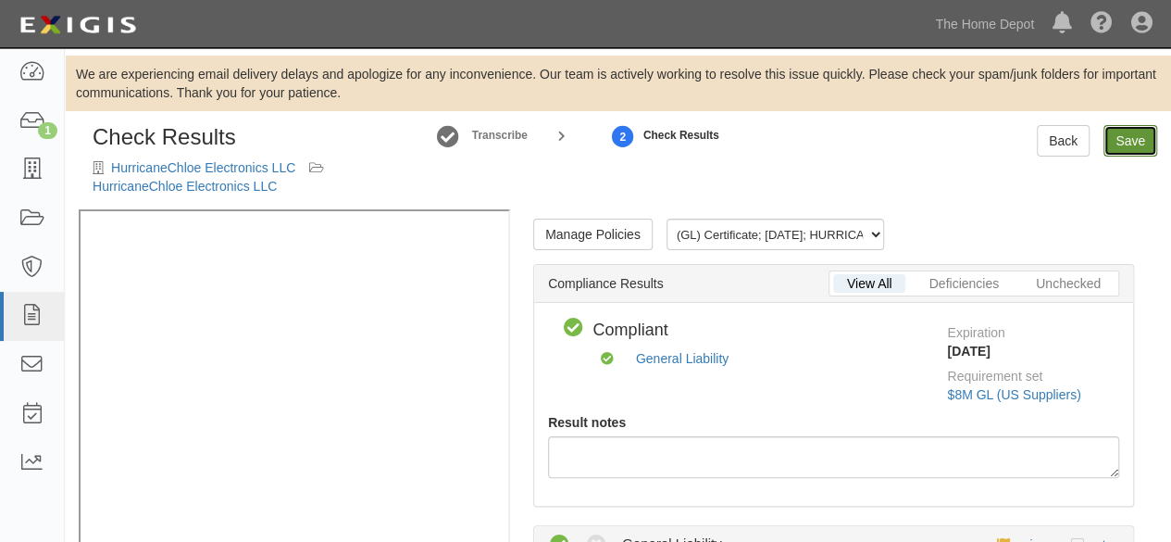
click at [1124, 143] on link "Save" at bounding box center [1130, 140] width 54 height 31
radio input "true"
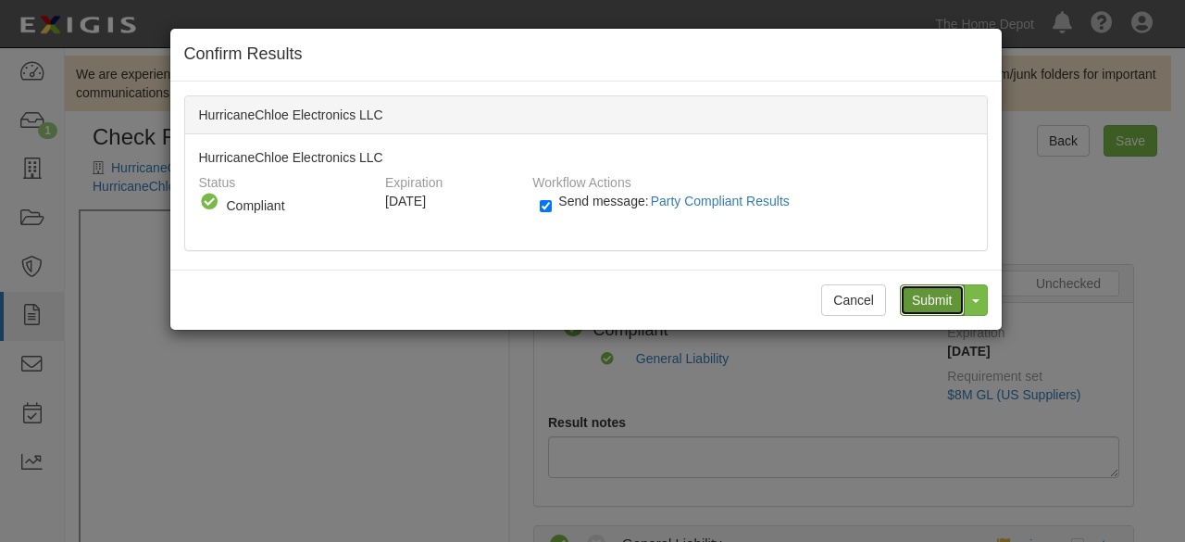
click at [917, 300] on input "Submit" at bounding box center [932, 299] width 65 height 31
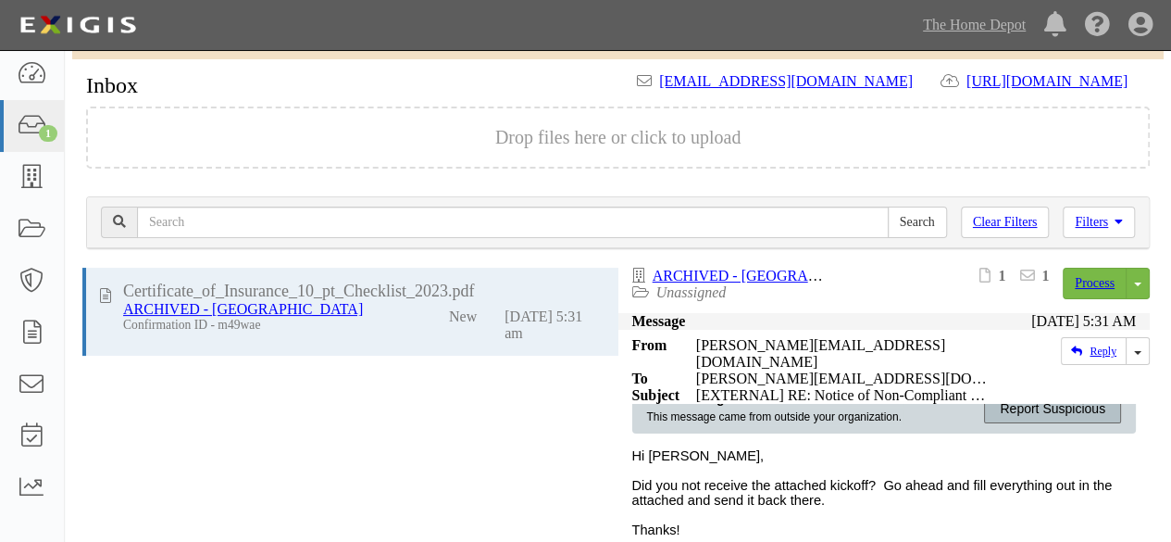
scroll to position [93, 0]
